Goal: Navigation & Orientation: Find specific page/section

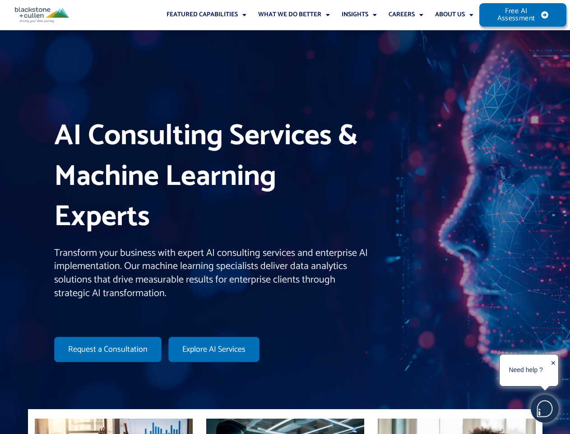
click at [285, 217] on h1 "AI Consulting Services & Machine Learning Experts" at bounding box center [211, 176] width 314 height 121
click at [205, 15] on link "Featured Capabilities" at bounding box center [207, 15] width 92 height 30
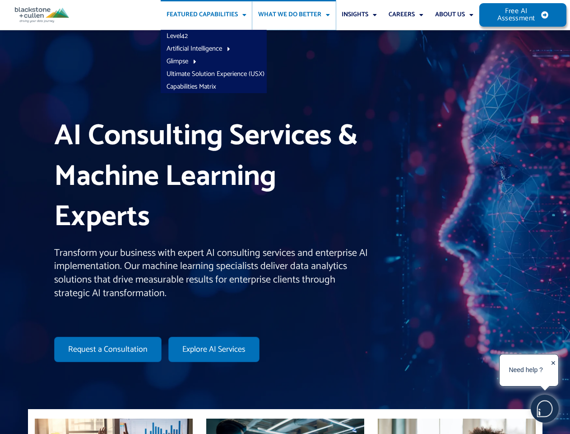
click at [293, 15] on link "What We Do Better" at bounding box center [294, 15] width 84 height 30
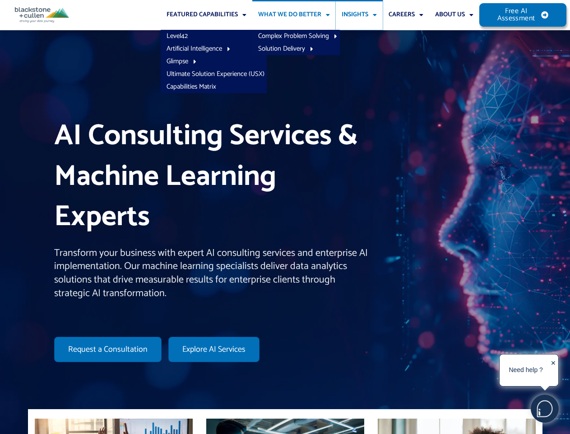
click at [358, 15] on link "Insights" at bounding box center [359, 15] width 47 height 30
click at [454, 15] on link "About Us" at bounding box center [455, 15] width 50 height 30
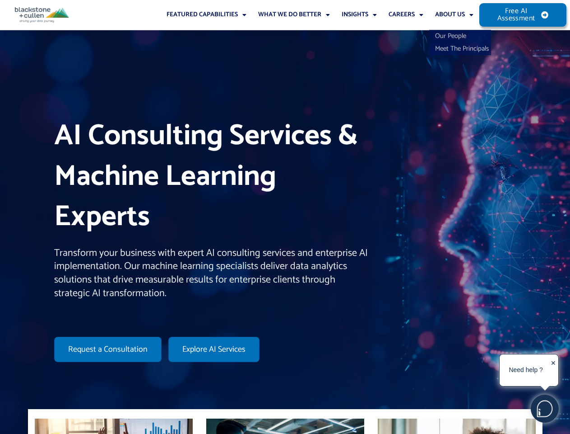
click at [545, 408] on img at bounding box center [545, 408] width 27 height 27
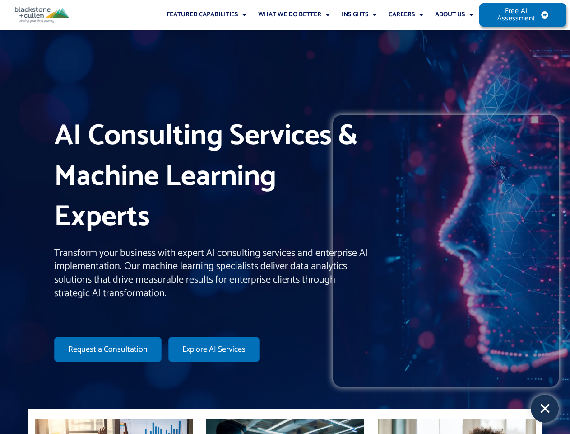
click at [527, 370] on iframe at bounding box center [446, 250] width 226 height 271
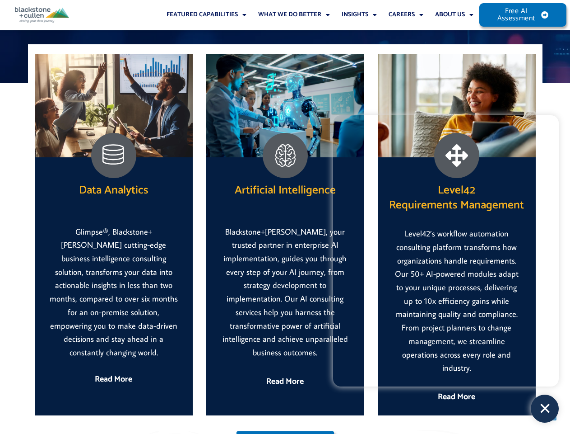
scroll to position [1371, 0]
